Goal: Task Accomplishment & Management: Use online tool/utility

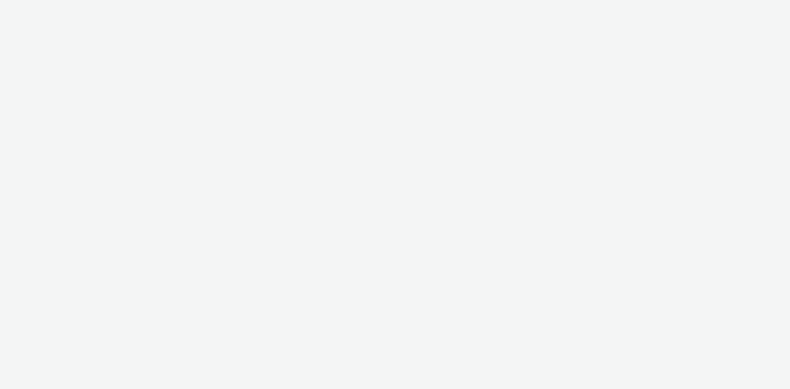
select select "7fb9550f-447d-4af1-9e6b-7fa31f96a92f"
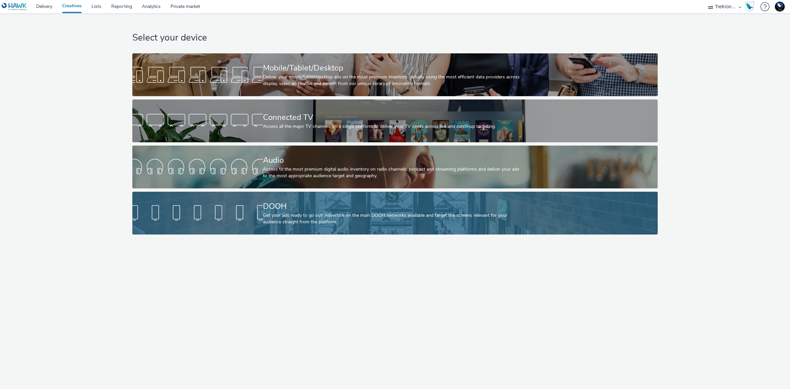
click at [372, 198] on div "DOOH Get your ads ready to go out! Advertise on the main DOOH networks availabl…" at bounding box center [394, 213] width 262 height 43
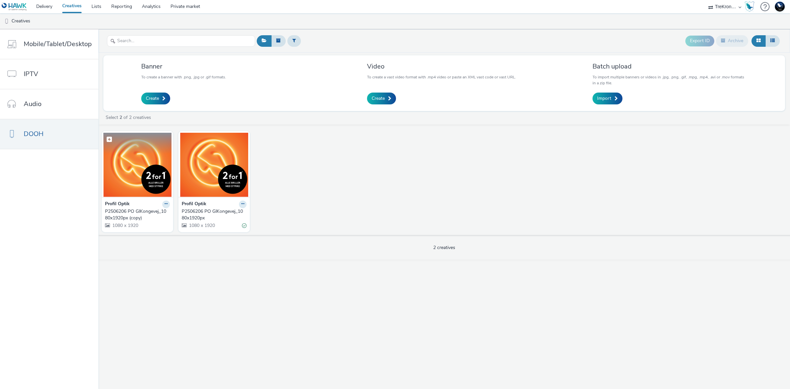
click at [130, 163] on img at bounding box center [137, 165] width 68 height 64
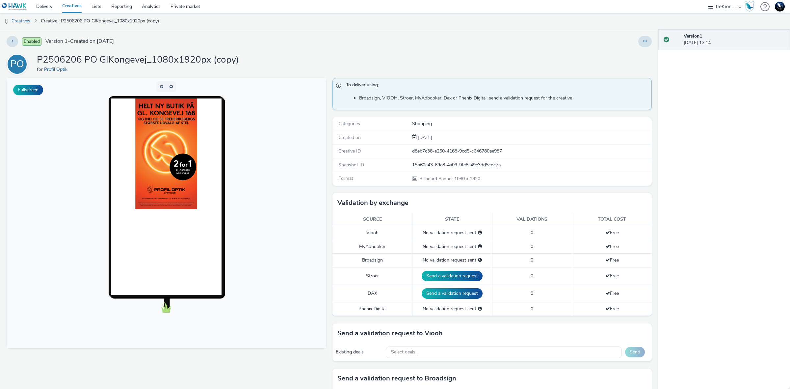
click at [178, 137] on img at bounding box center [166, 153] width 62 height 111
click at [643, 40] on button at bounding box center [646, 41] width 14 height 11
click at [631, 53] on link "Edit" at bounding box center [627, 54] width 49 height 13
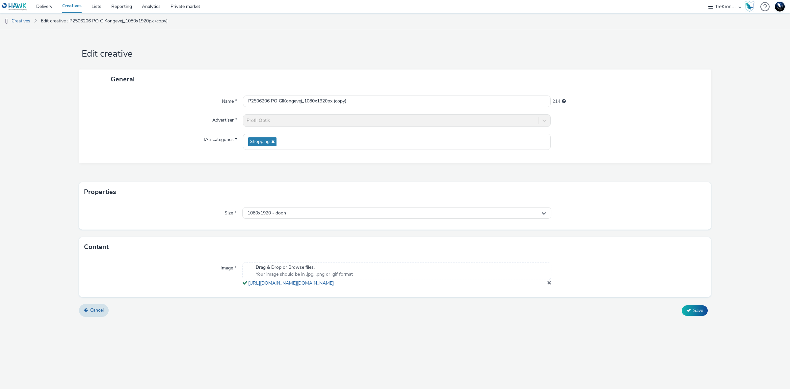
click at [337, 284] on link "[URL][DOMAIN_NAME][DOMAIN_NAME]" at bounding box center [292, 283] width 88 height 6
click at [551, 285] on span at bounding box center [549, 282] width 4 height 5
click at [699, 313] on span "Save" at bounding box center [699, 313] width 10 height 6
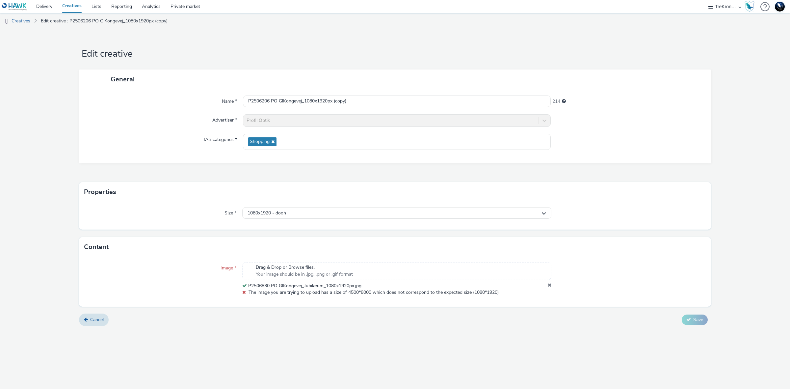
drag, startPoint x: 501, startPoint y: 330, endPoint x: 656, endPoint y: 312, distance: 156.2
click at [501, 330] on form "Edit creative General Name * P2506206 PO GlKongevej_1080x1920px (copy) 214 Adve…" at bounding box center [395, 180] width 790 height 302
click at [46, 3] on link "Delivery" at bounding box center [44, 6] width 26 height 13
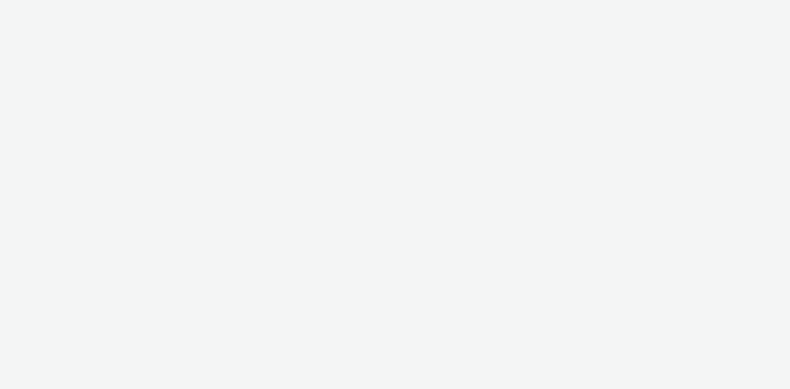
select select "7fb9550f-447d-4af1-9e6b-7fa31f96a92f"
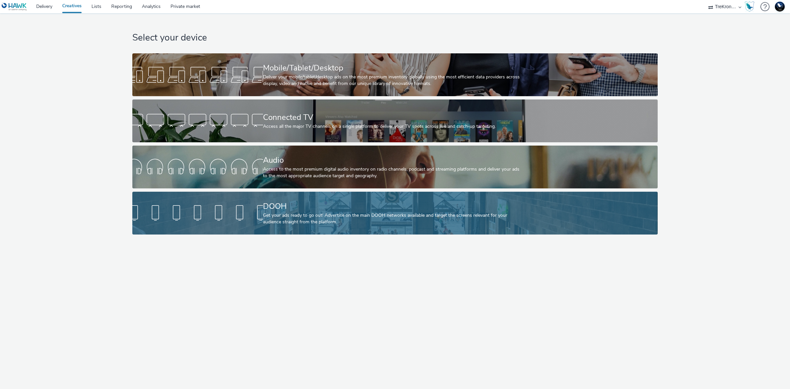
click at [384, 207] on div "DOOH" at bounding box center [394, 207] width 262 height 12
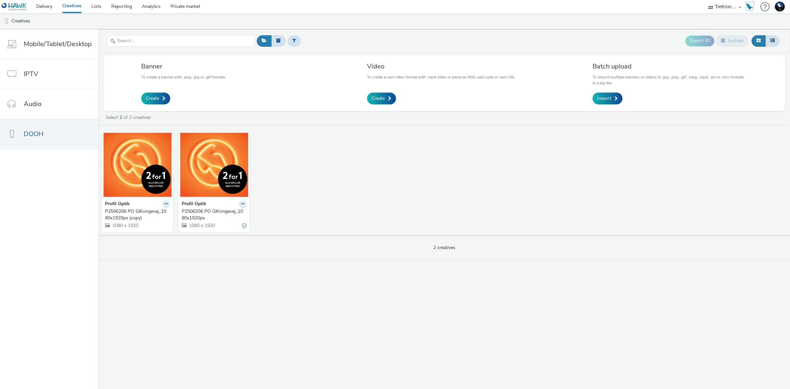
click at [135, 212] on div "P2506206 PO GlKongevej_1080x1920px (copy)" at bounding box center [136, 215] width 62 height 14
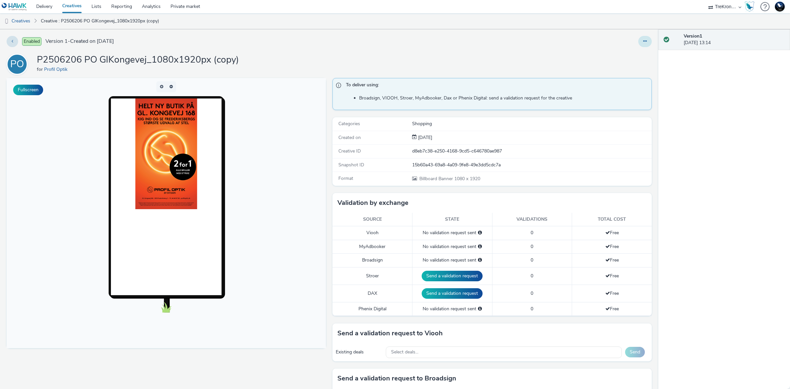
click at [639, 39] on div at bounding box center [646, 41] width 14 height 11
click at [644, 42] on icon at bounding box center [646, 41] width 4 height 5
click at [628, 53] on link "Edit" at bounding box center [627, 54] width 49 height 13
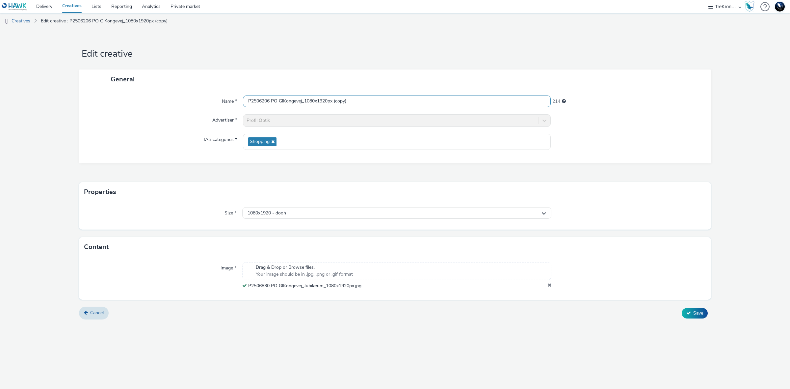
drag, startPoint x: 335, startPoint y: 100, endPoint x: 400, endPoint y: 104, distance: 64.6
click at [400, 104] on input "P2506206 PO GlKongevej_1080x1920px (copy)" at bounding box center [397, 102] width 308 height 12
type input "P2506206 PO GlKongevej_1080x1920px BURST2"
click at [696, 315] on span "Save" at bounding box center [699, 313] width 10 height 6
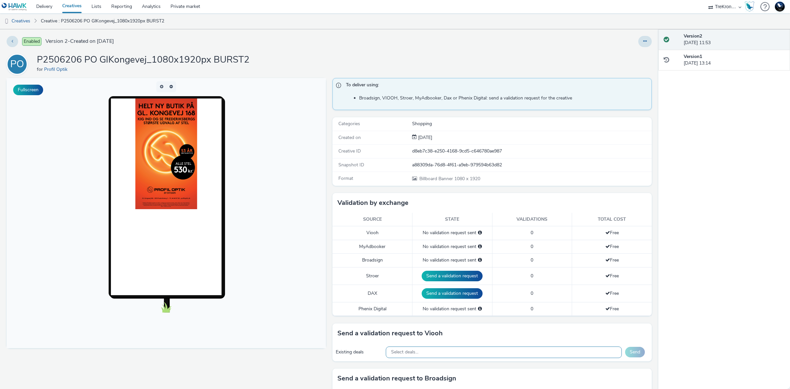
click at [472, 351] on div "Select deals..." at bounding box center [504, 352] width 236 height 12
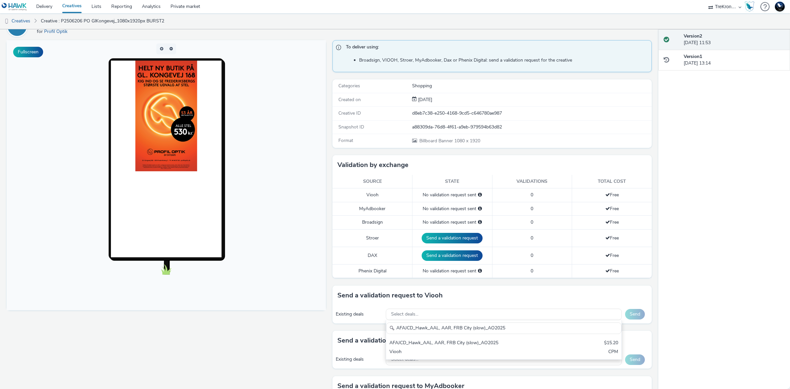
scroll to position [41, 0]
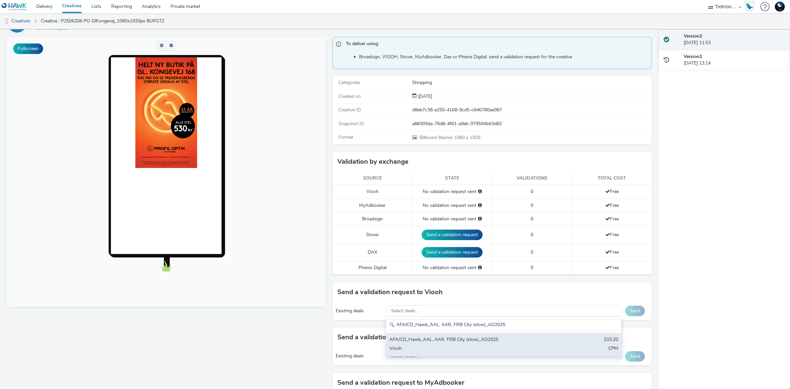
type input "AFAJCD_Hawk_AAL, AAR, FRB City (slow)_AO2025"
click at [515, 348] on div "Viooh" at bounding box center [466, 349] width 152 height 8
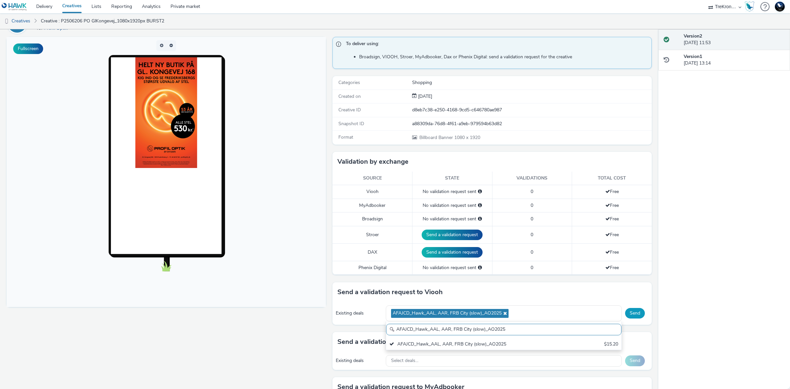
scroll to position [0, 0]
click at [626, 315] on button "Send" at bounding box center [635, 313] width 20 height 11
